Goal: Transaction & Acquisition: Purchase product/service

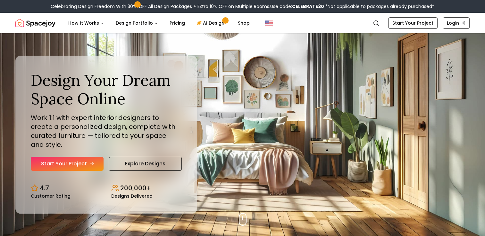
click at [99, 161] on link "Start Your Project" at bounding box center [67, 164] width 73 height 14
click at [71, 160] on link "Start Your Project" at bounding box center [67, 164] width 73 height 14
click at [89, 162] on icon "Hero section" at bounding box center [91, 164] width 5 height 5
click at [85, 161] on link "Start Your Project" at bounding box center [67, 164] width 73 height 14
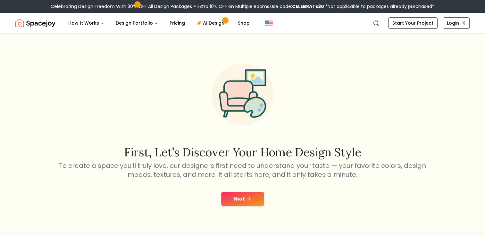
click at [236, 199] on button "Next" at bounding box center [242, 199] width 43 height 14
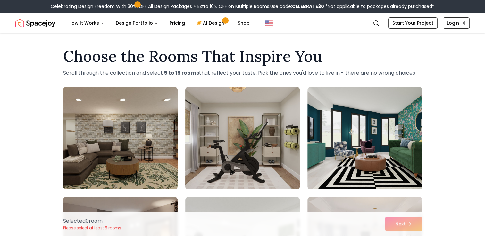
click at [258, 162] on img at bounding box center [242, 139] width 120 height 108
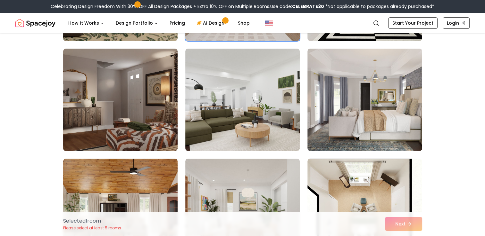
scroll to position [152, 0]
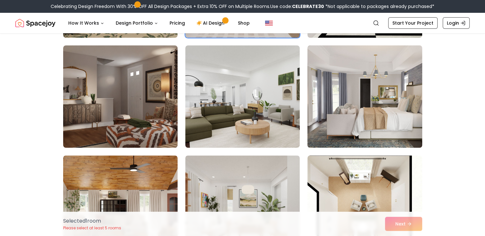
click at [375, 101] on img at bounding box center [364, 97] width 120 height 108
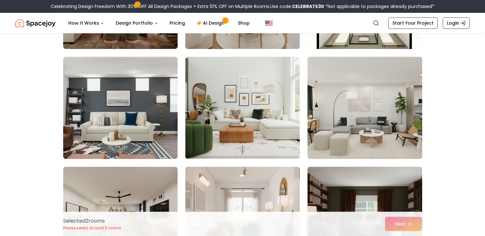
scroll to position [365, 0]
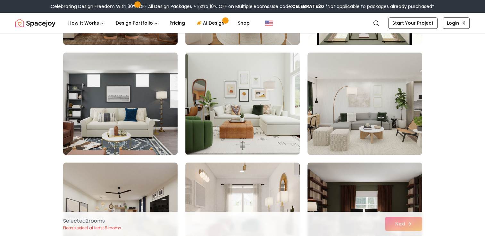
click at [179, 126] on div "Selected Selected" at bounding box center [242, 104] width 359 height 764
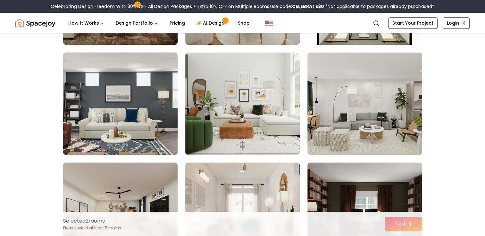
click at [145, 123] on img at bounding box center [120, 104] width 120 height 108
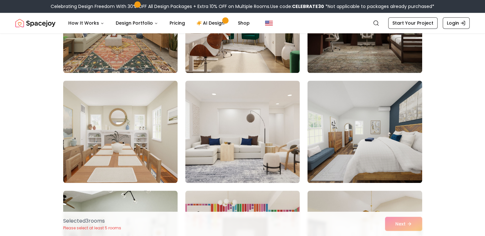
scroll to position [561, 0]
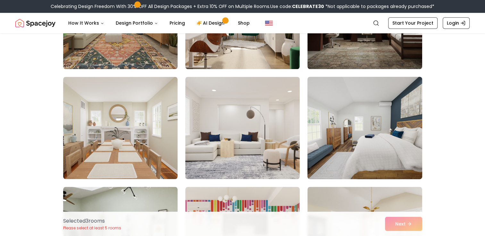
click at [374, 135] on img at bounding box center [364, 128] width 120 height 108
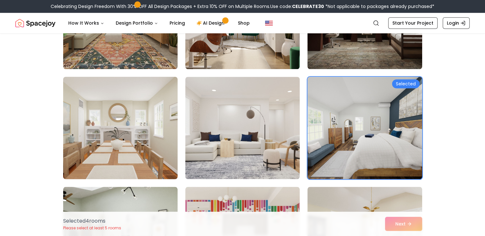
click at [103, 163] on img at bounding box center [120, 128] width 120 height 108
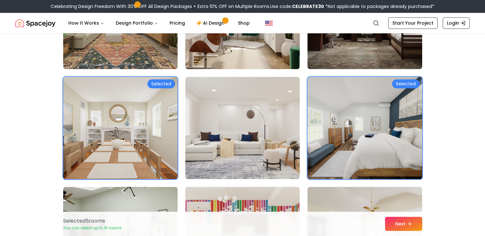
drag, startPoint x: 484, startPoint y: 108, endPoint x: 484, endPoint y: 130, distance: 22.1
click at [484, 130] on div "Choose the Rooms That Inspire You Scroll through the collection and select 5 to…" at bounding box center [242, 68] width 485 height 1172
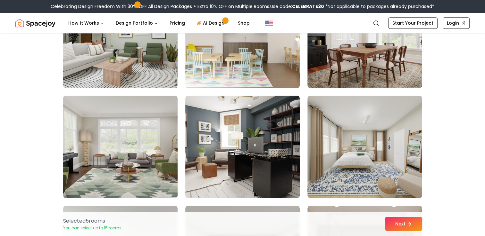
scroll to position [767, 0]
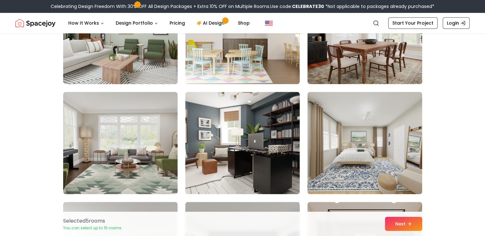
click at [117, 70] on img at bounding box center [120, 33] width 120 height 108
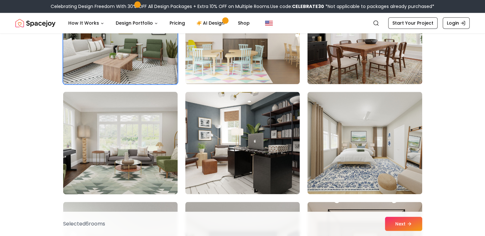
click at [165, 147] on img at bounding box center [120, 143] width 120 height 108
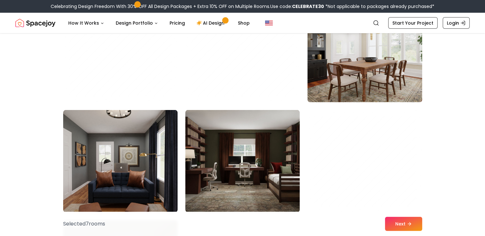
scroll to position [2002, 0]
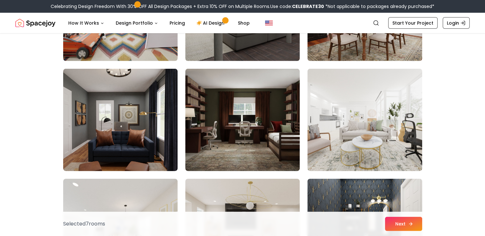
click at [394, 225] on button "Next" at bounding box center [403, 224] width 37 height 14
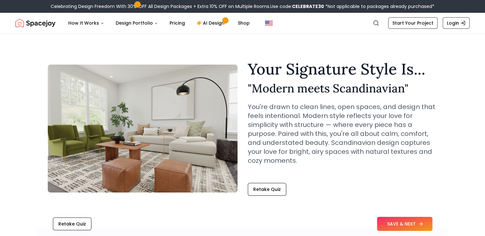
click at [394, 224] on button "SAVE & NEXT" at bounding box center [404, 224] width 55 height 14
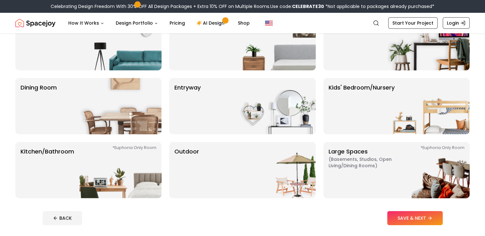
scroll to position [88, 0]
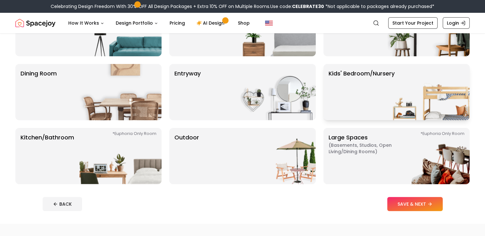
click at [383, 100] on p "Kids' Bedroom/Nursery" at bounding box center [361, 92] width 66 height 46
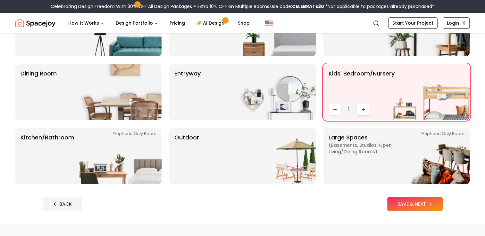
click at [359, 109] on button "Increase quantity" at bounding box center [363, 110] width 13 height 12
click at [330, 107] on button "Decrease quantity" at bounding box center [334, 110] width 13 height 12
click at [406, 203] on button "SAVE & NEXT" at bounding box center [414, 204] width 55 height 14
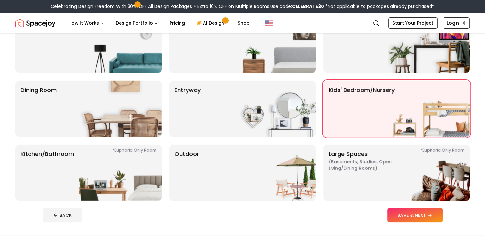
scroll to position [88, 0]
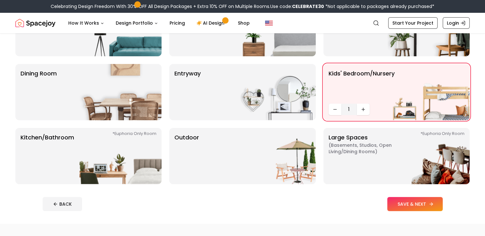
click at [394, 204] on button "SAVE & NEXT" at bounding box center [414, 204] width 55 height 14
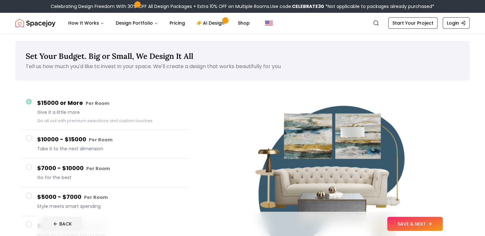
click at [29, 102] on icon at bounding box center [29, 102] width 4 height 4
click at [405, 222] on button "SAVE & NEXT" at bounding box center [414, 224] width 55 height 14
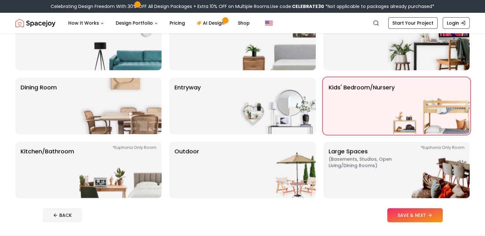
scroll to position [88, 0]
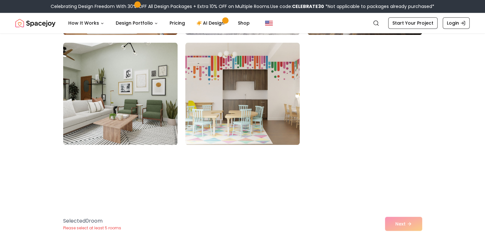
scroll to position [748, 0]
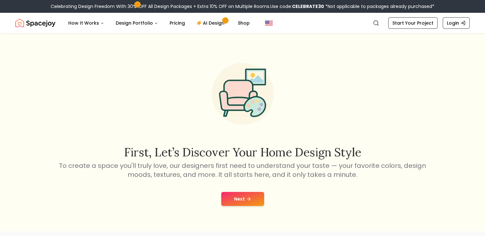
click at [247, 197] on icon at bounding box center [248, 199] width 5 height 5
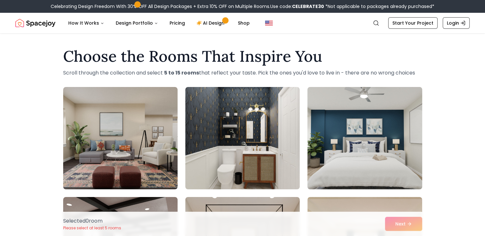
click at [384, 113] on img at bounding box center [364, 139] width 120 height 108
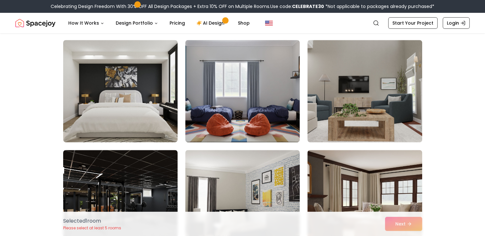
scroll to position [282, 0]
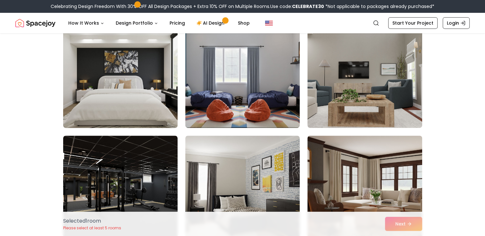
click at [129, 81] on img at bounding box center [120, 77] width 120 height 108
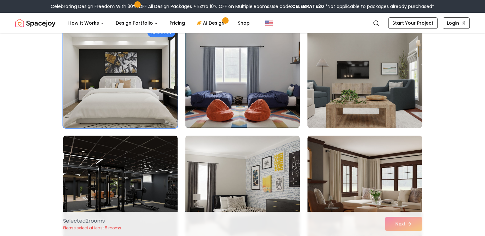
click at [378, 87] on img at bounding box center [364, 77] width 120 height 108
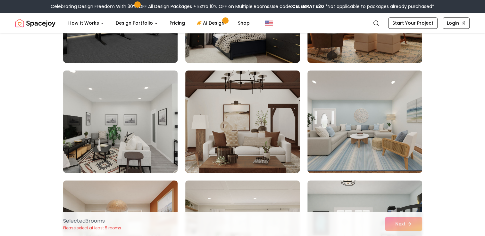
scroll to position [474, 0]
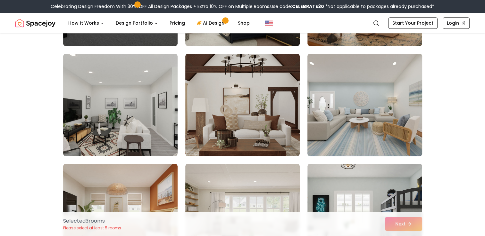
click at [387, 115] on img at bounding box center [364, 105] width 120 height 108
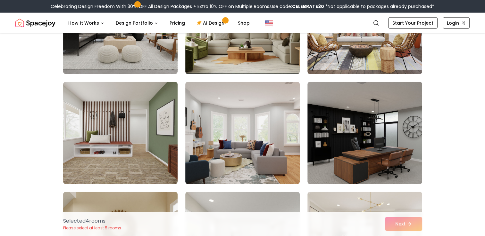
scroll to position [1589, 0]
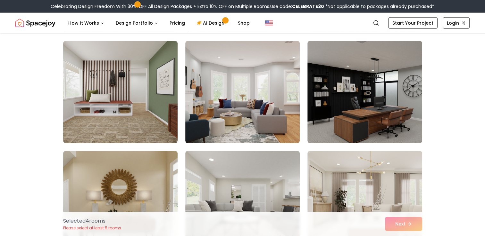
click at [418, 110] on img at bounding box center [364, 92] width 114 height 103
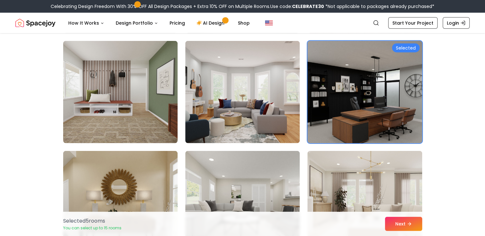
click at [399, 106] on img at bounding box center [364, 92] width 120 height 108
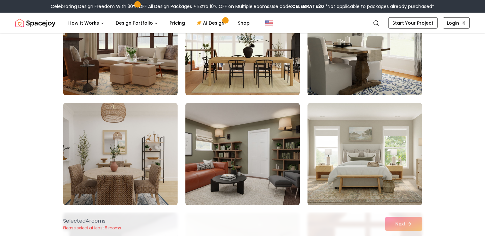
scroll to position [1859, 0]
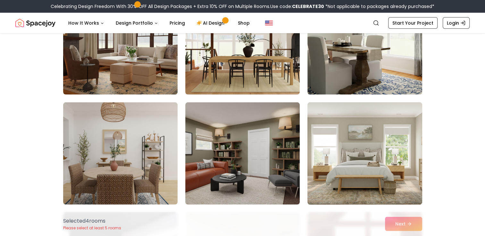
click at [344, 122] on img at bounding box center [364, 154] width 120 height 108
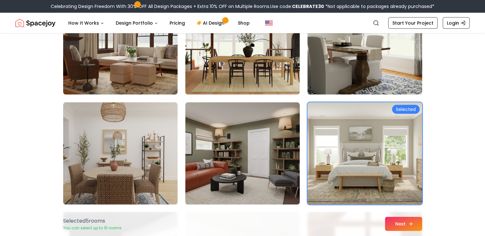
click at [415, 231] on button "Next" at bounding box center [403, 224] width 37 height 14
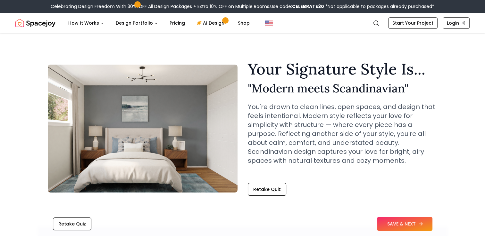
click at [396, 227] on button "SAVE & NEXT" at bounding box center [404, 224] width 55 height 14
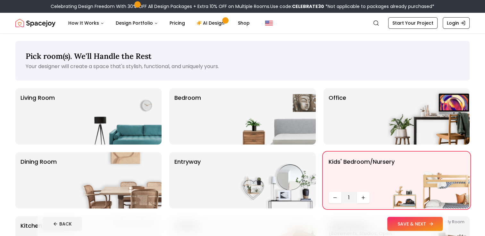
click at [401, 228] on button "SAVE & NEXT" at bounding box center [414, 224] width 55 height 14
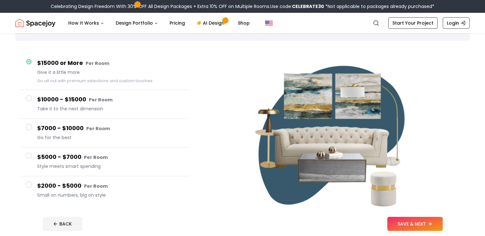
scroll to position [41, 0]
